Goal: Information Seeking & Learning: Learn about a topic

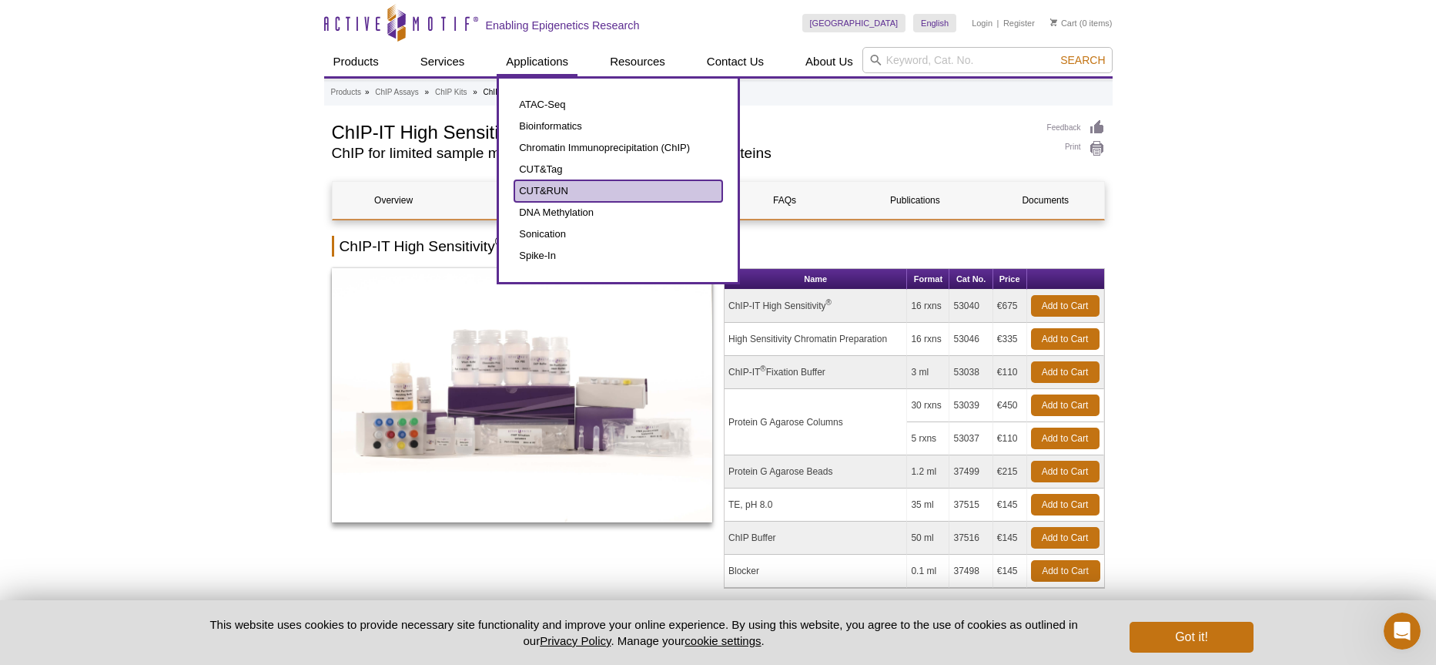
click at [571, 188] on link "CUT&RUN" at bounding box center [618, 191] width 208 height 22
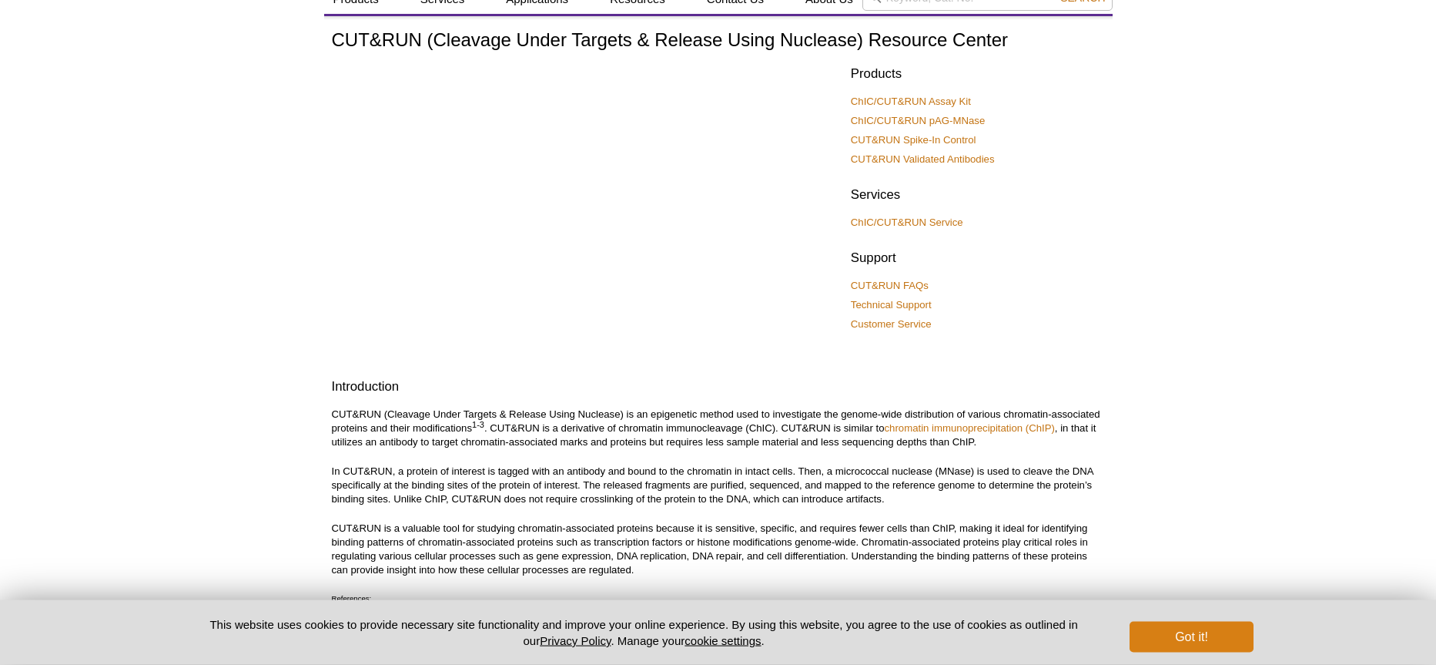
scroll to position [85, 0]
click at [1178, 635] on button "Got it!" at bounding box center [1191, 636] width 123 height 31
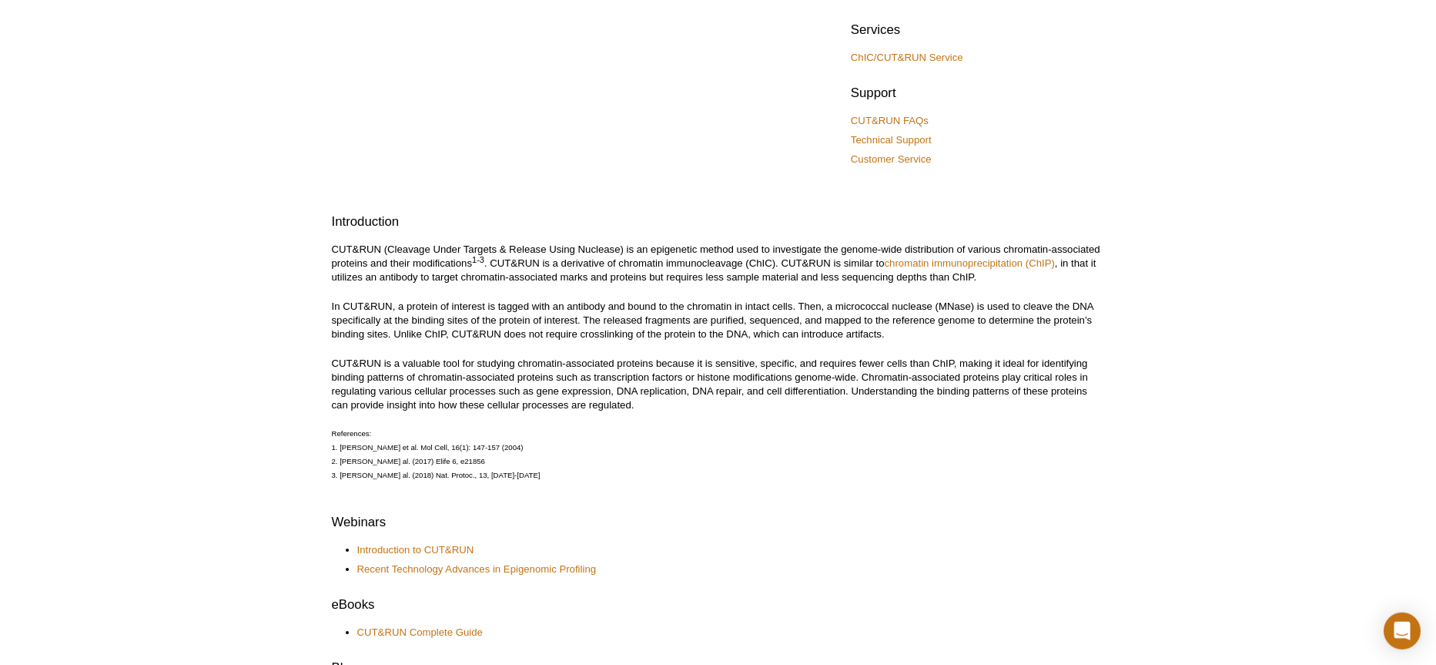
scroll to position [179, 0]
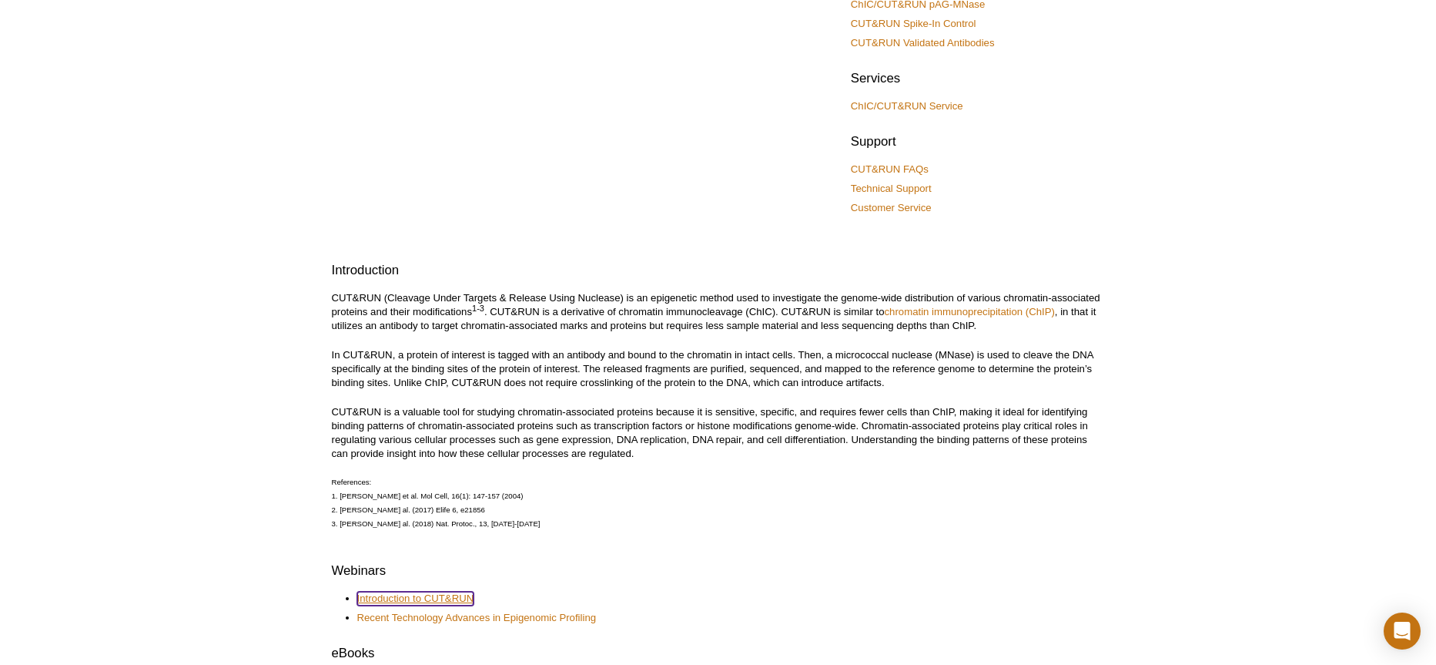
click at [449, 598] on link "Introduction to CUT&RUN" at bounding box center [415, 598] width 117 height 14
